Goal: Check status: Check status

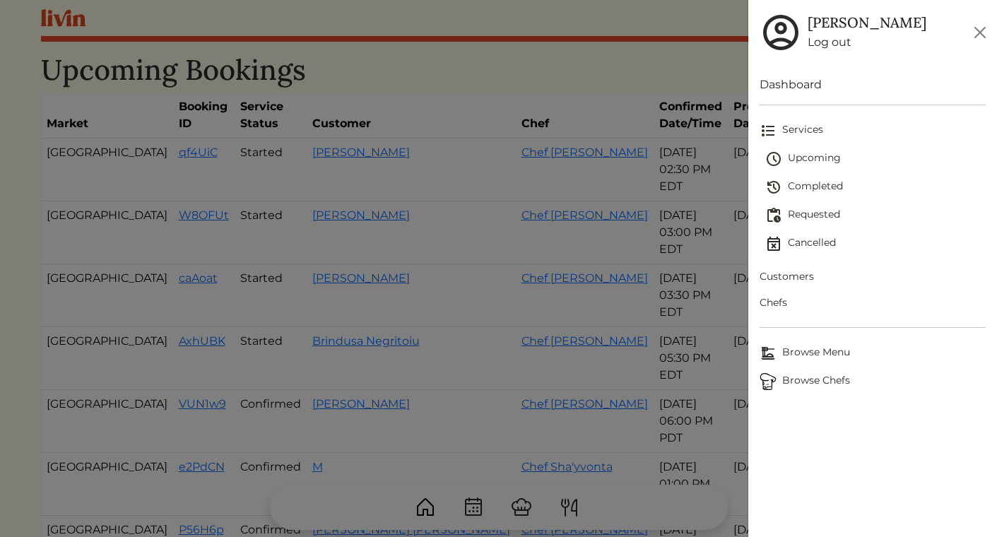
click at [804, 182] on span "Completed" at bounding box center [876, 187] width 221 height 17
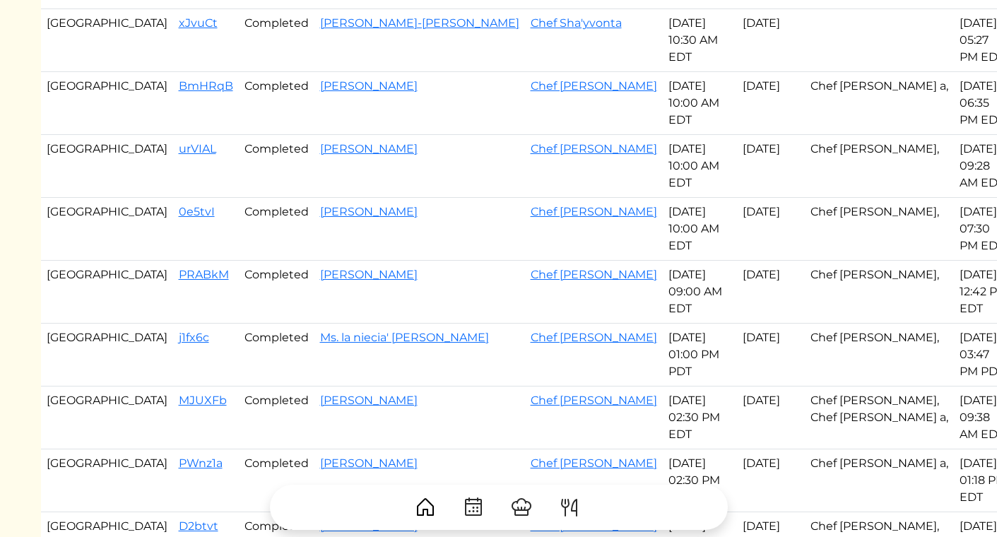
scroll to position [404, 0]
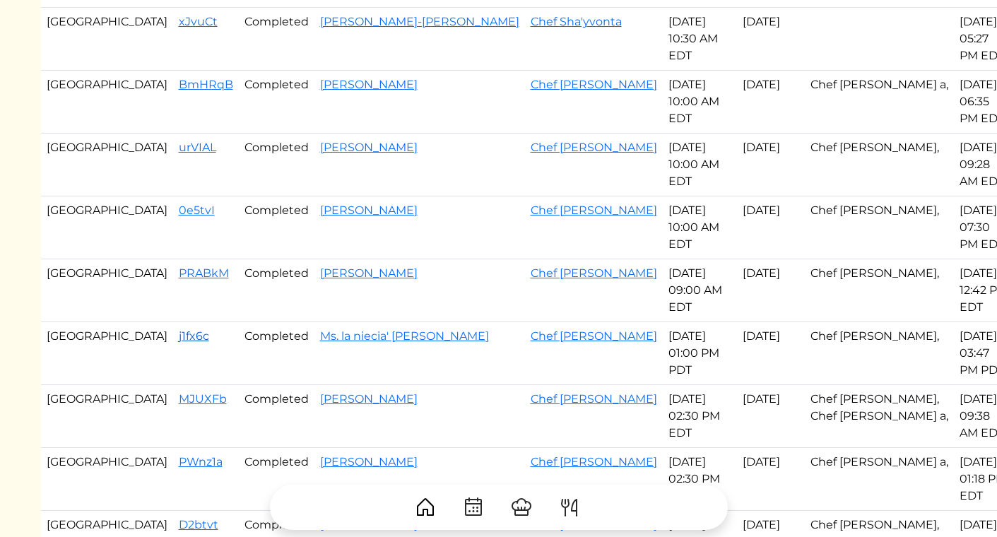
click at [179, 329] on link "j1fx6c" at bounding box center [194, 335] width 30 height 13
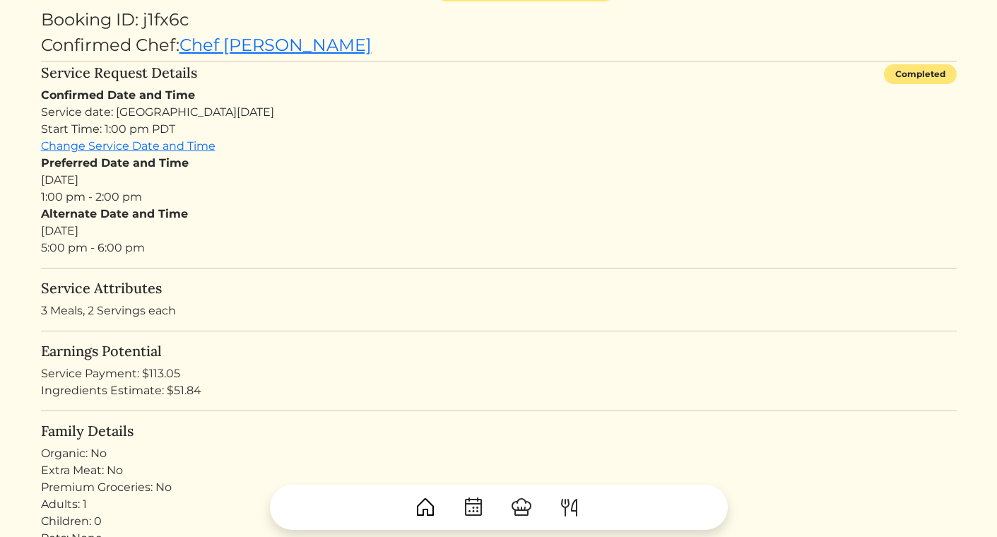
scroll to position [119, 0]
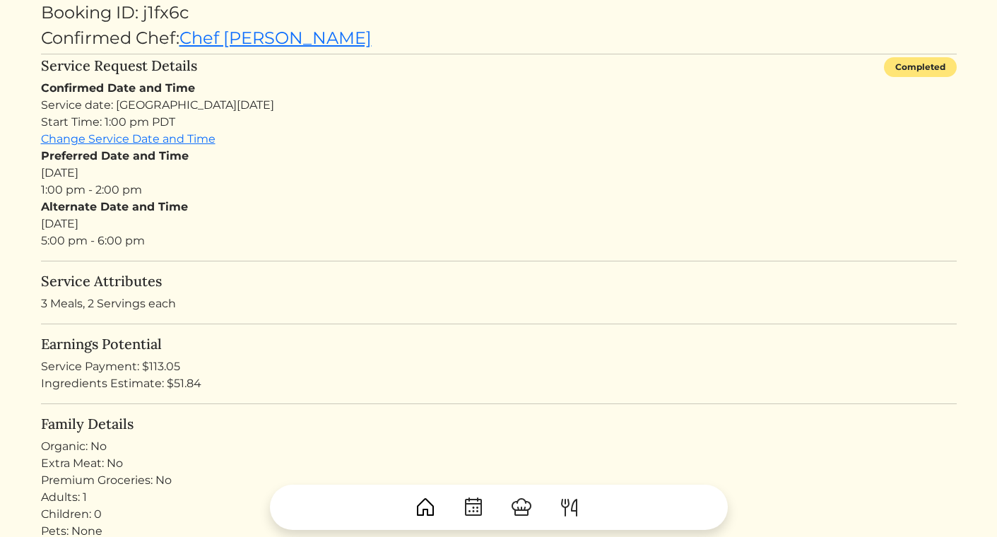
click at [166, 372] on div "Service Payment: $113.05" at bounding box center [499, 366] width 916 height 17
copy div "113.05"
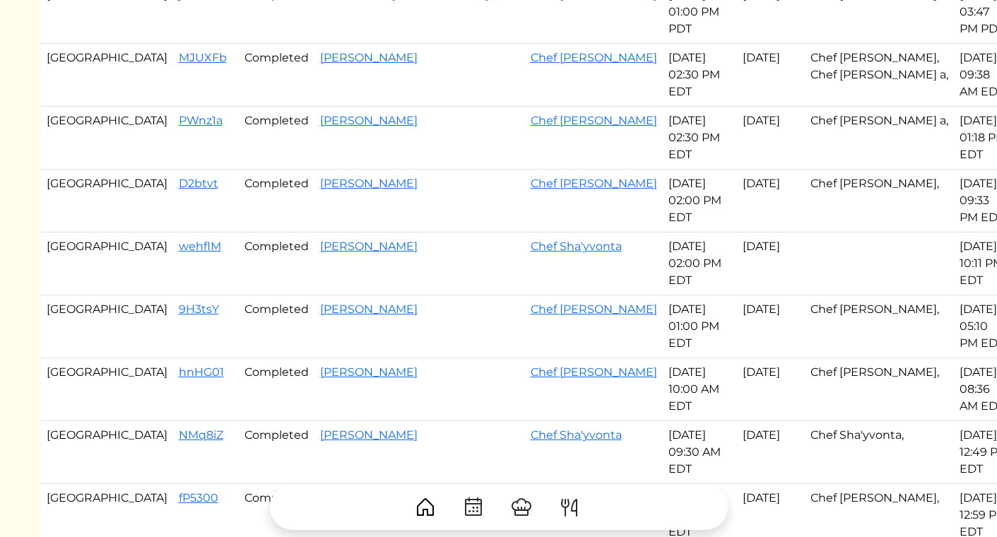
scroll to position [782, 0]
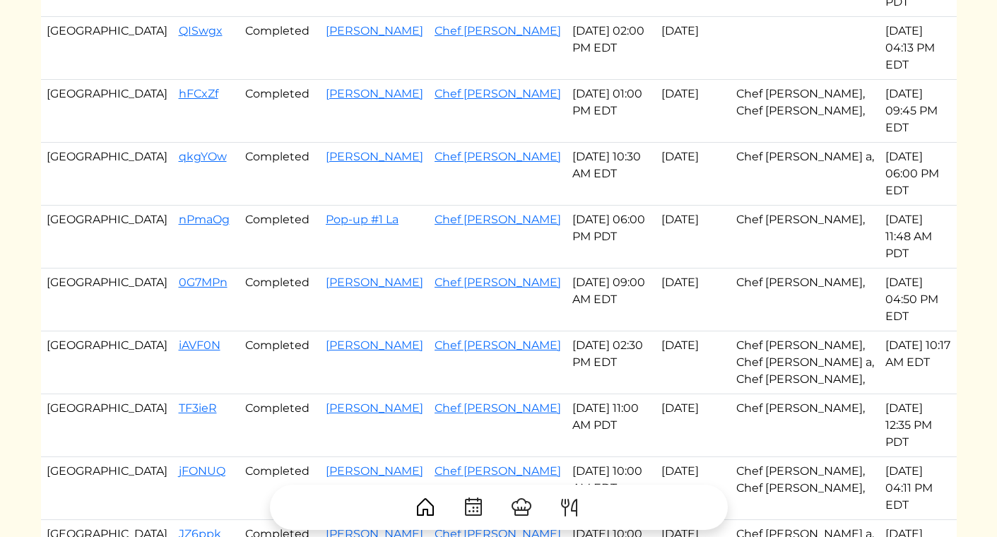
scroll to position [382, 0]
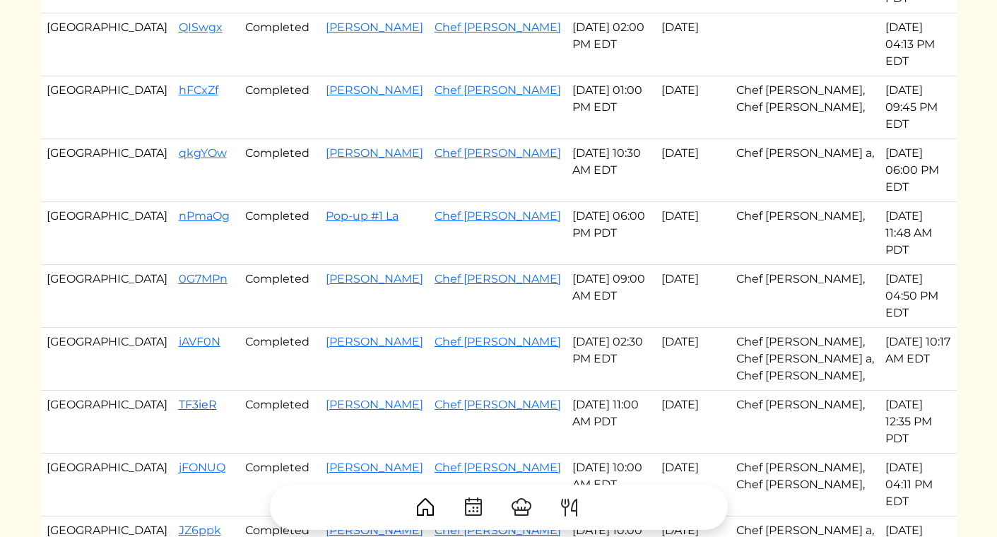
click at [179, 398] on link "TF3ieR" at bounding box center [198, 404] width 38 height 13
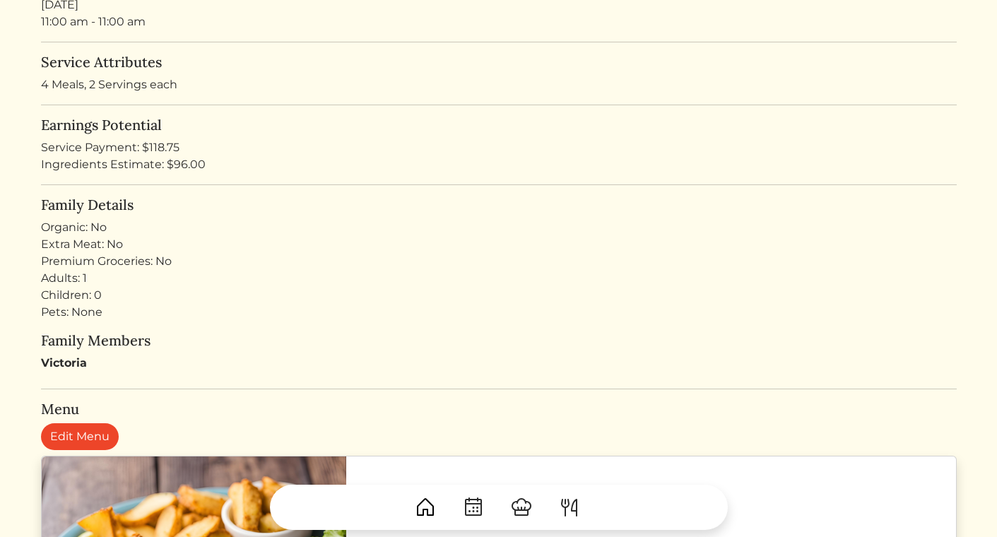
scroll to position [288, 0]
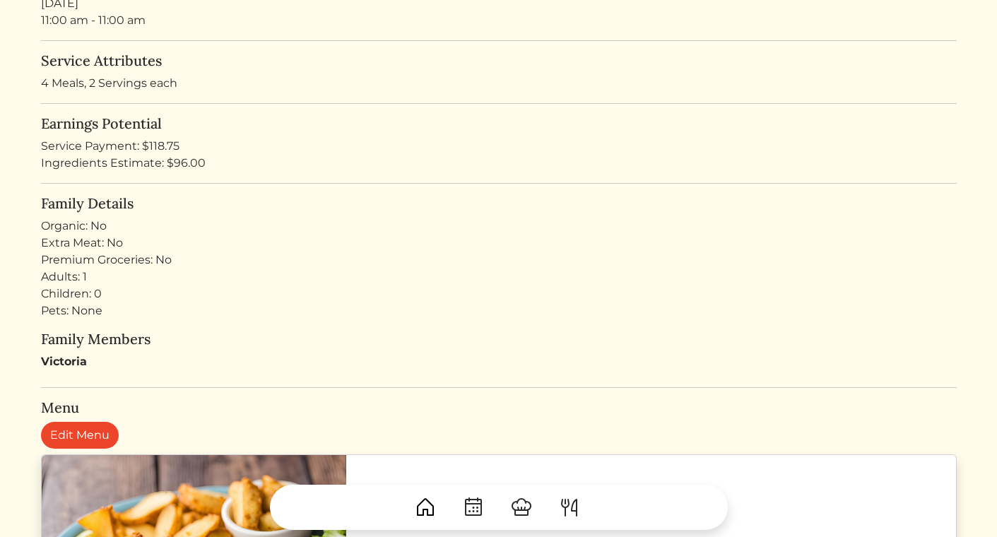
click at [161, 147] on div "Service Payment: $118.75" at bounding box center [499, 146] width 916 height 17
click at [167, 143] on div "Service Payment: $118.75" at bounding box center [499, 146] width 916 height 17
copy div "118.75"
